Goal: Information Seeking & Learning: Check status

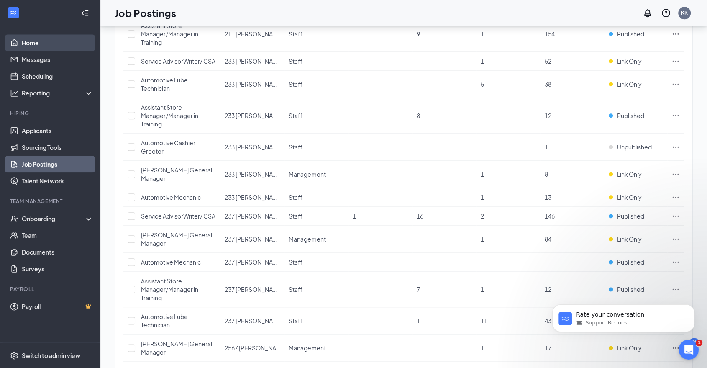
click at [30, 44] on link "Home" at bounding box center [58, 42] width 72 height 17
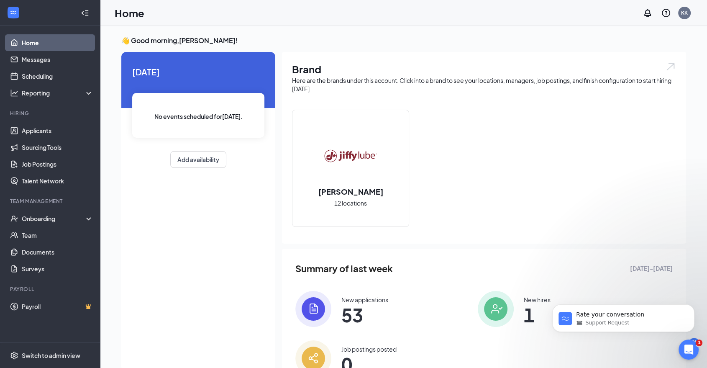
click at [536, 312] on span "1" at bounding box center [537, 314] width 27 height 15
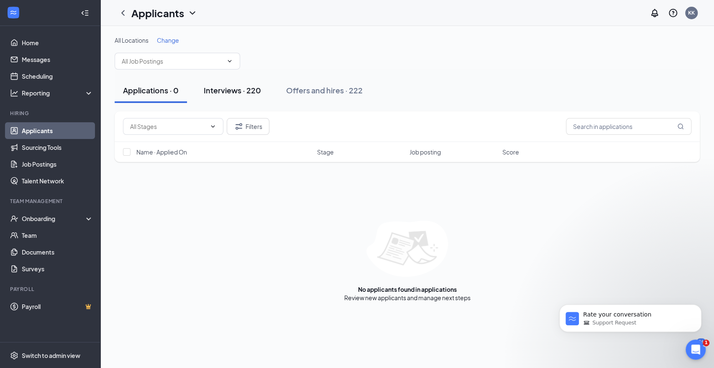
click at [240, 91] on div "Interviews · 220" at bounding box center [232, 90] width 57 height 10
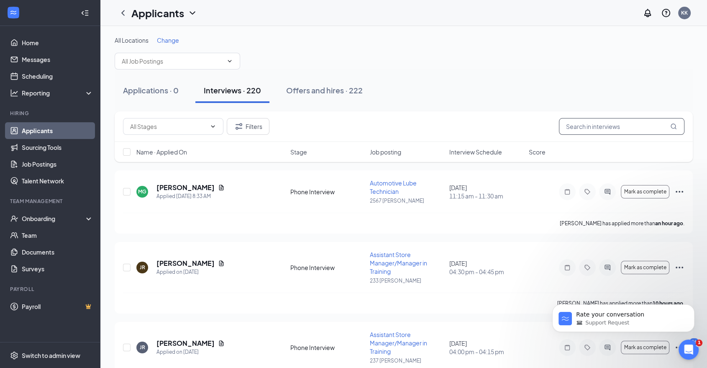
click at [618, 126] on input "text" at bounding box center [622, 126] width 126 height 17
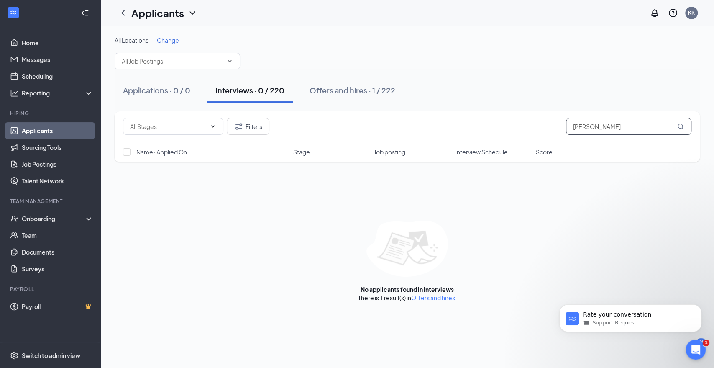
drag, startPoint x: 597, startPoint y: 126, endPoint x: 552, endPoint y: 130, distance: 45.4
click at [552, 130] on div "Filters [PERSON_NAME]" at bounding box center [407, 126] width 569 height 17
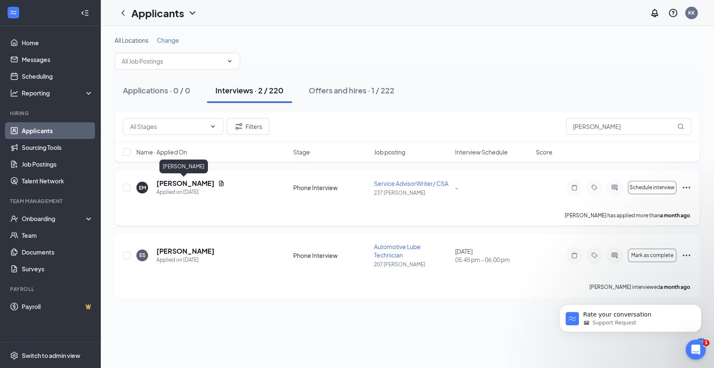
click at [172, 184] on h5 "[PERSON_NAME]" at bounding box center [186, 183] width 58 height 9
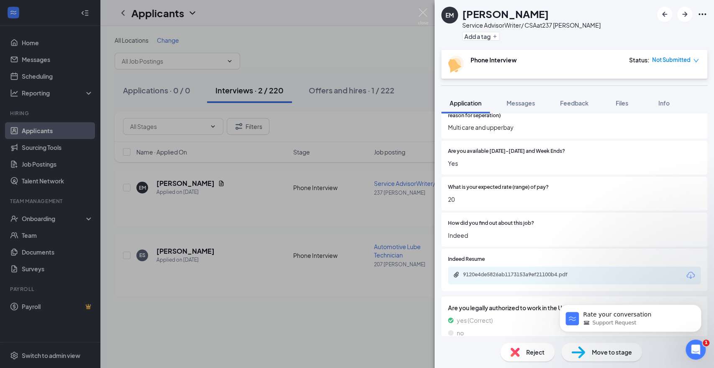
scroll to position [372, 0]
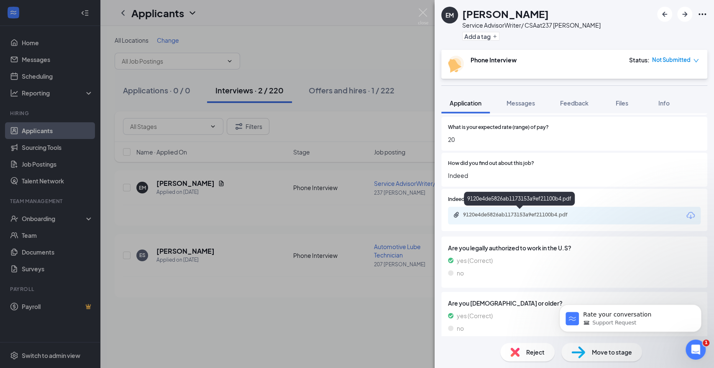
click at [540, 214] on div "9120e4de5826ab1173153a9ef21100b4.pdf" at bounding box center [521, 214] width 117 height 7
click at [275, 333] on div "EM [PERSON_NAME] Service AdvisorWriter/ CSA at 237 [PERSON_NAME] Add a tag Phon…" at bounding box center [357, 184] width 714 height 368
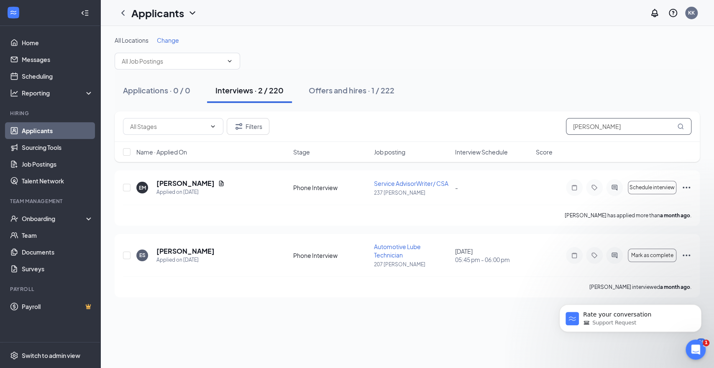
drag, startPoint x: 596, startPoint y: 127, endPoint x: 543, endPoint y: 134, distance: 54.0
click at [543, 134] on div "Filters ethan" at bounding box center [408, 126] width 586 height 31
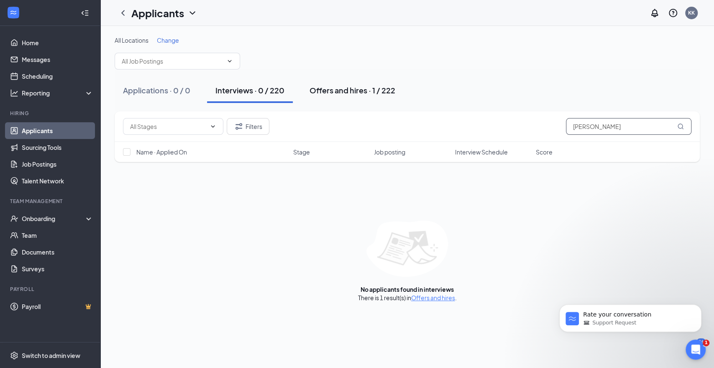
type input "[PERSON_NAME]"
click at [336, 91] on div "Offers and hires · 1 / 222" at bounding box center [353, 90] width 86 height 10
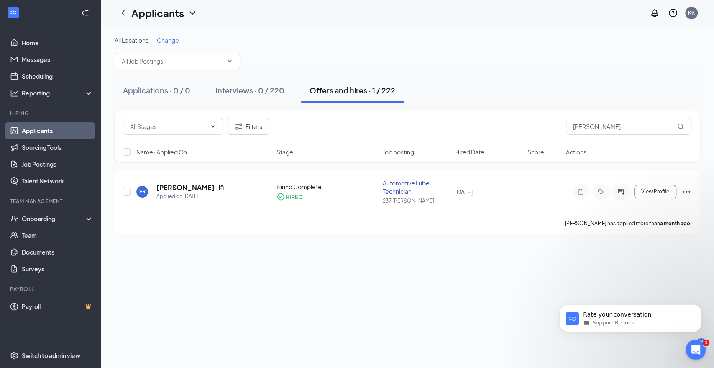
click at [480, 66] on div "All Locations Change" at bounding box center [408, 52] width 586 height 33
